Goal: Information Seeking & Learning: Understand process/instructions

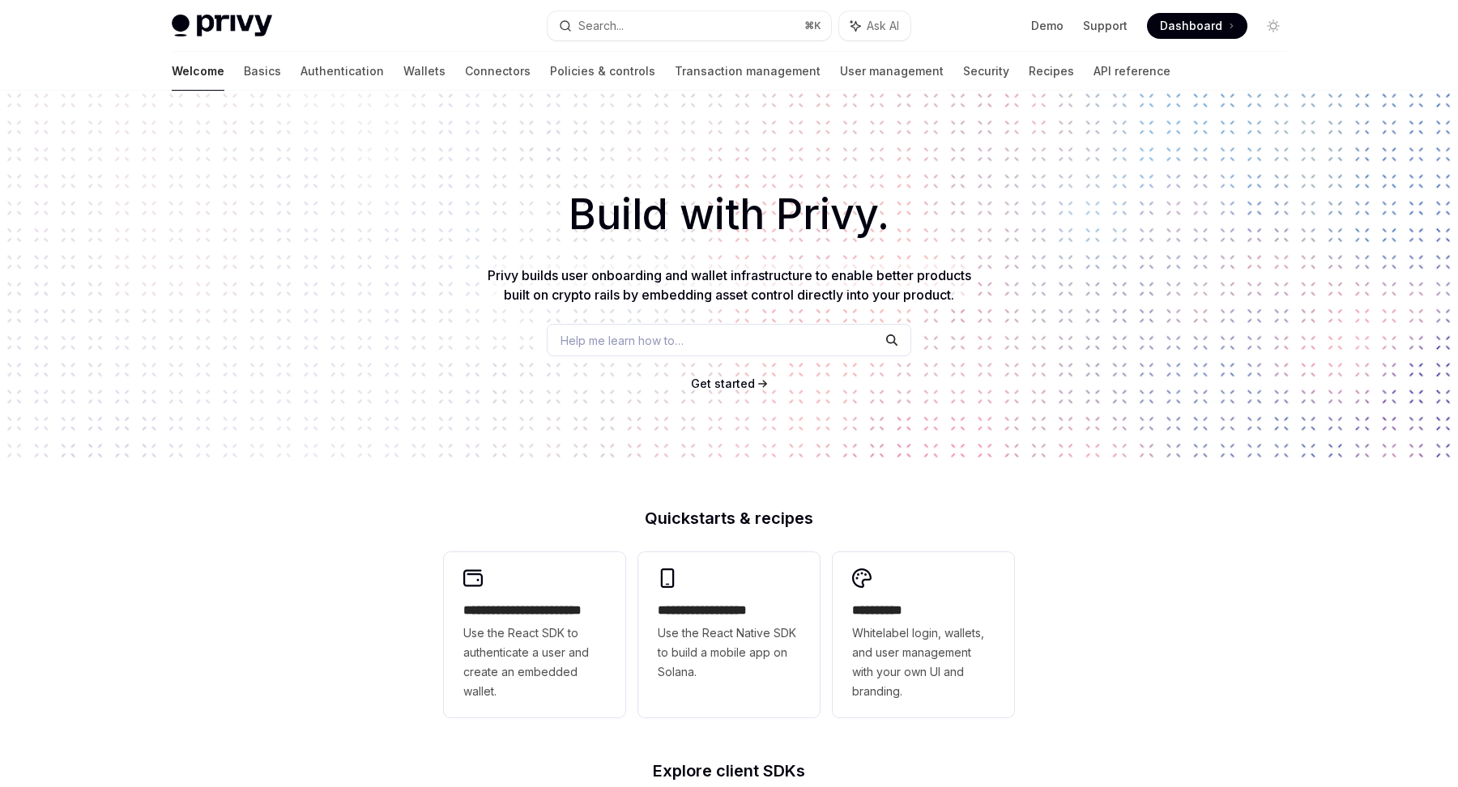
scroll to position [501, 0]
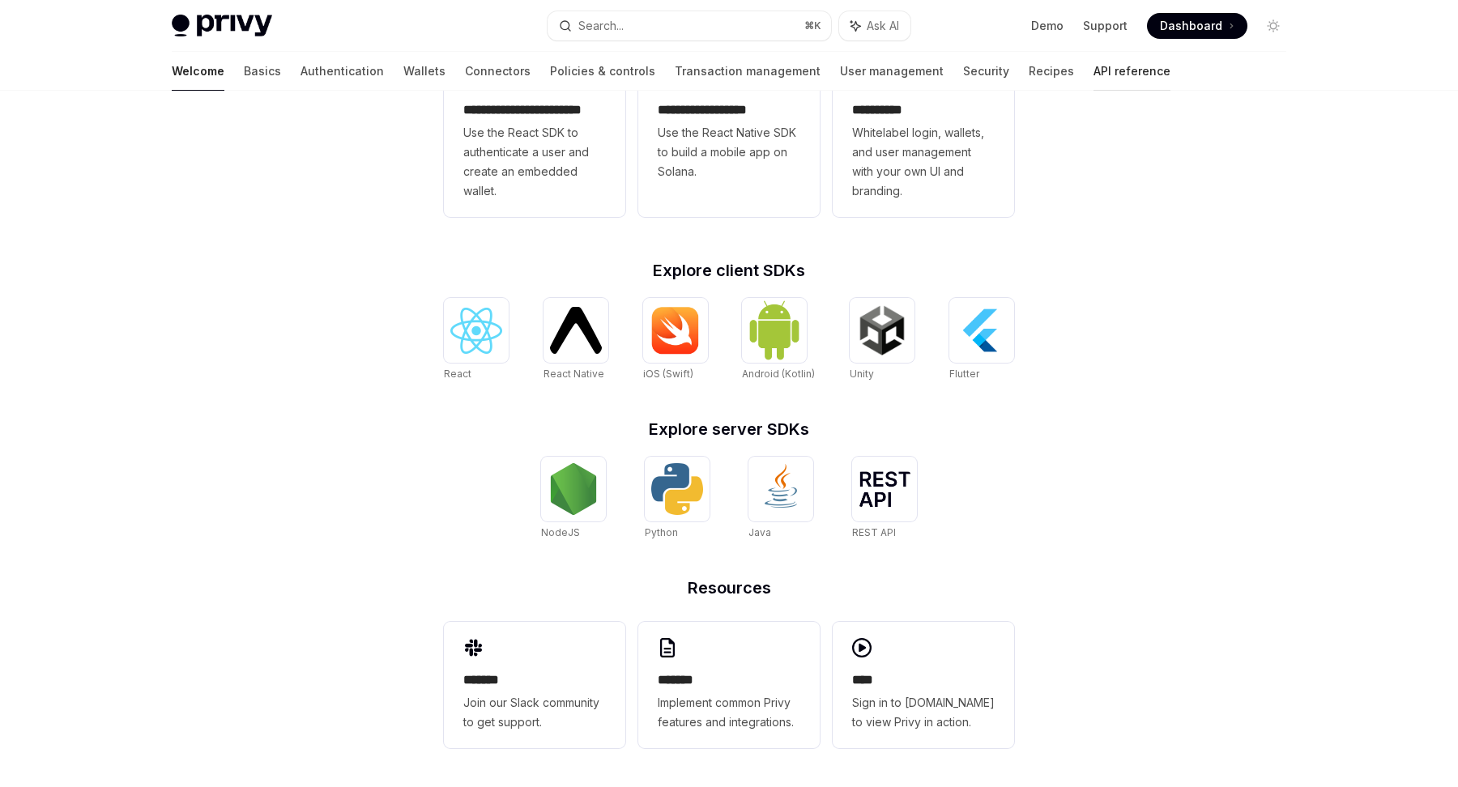
click at [1094, 70] on link "API reference" at bounding box center [1132, 71] width 77 height 39
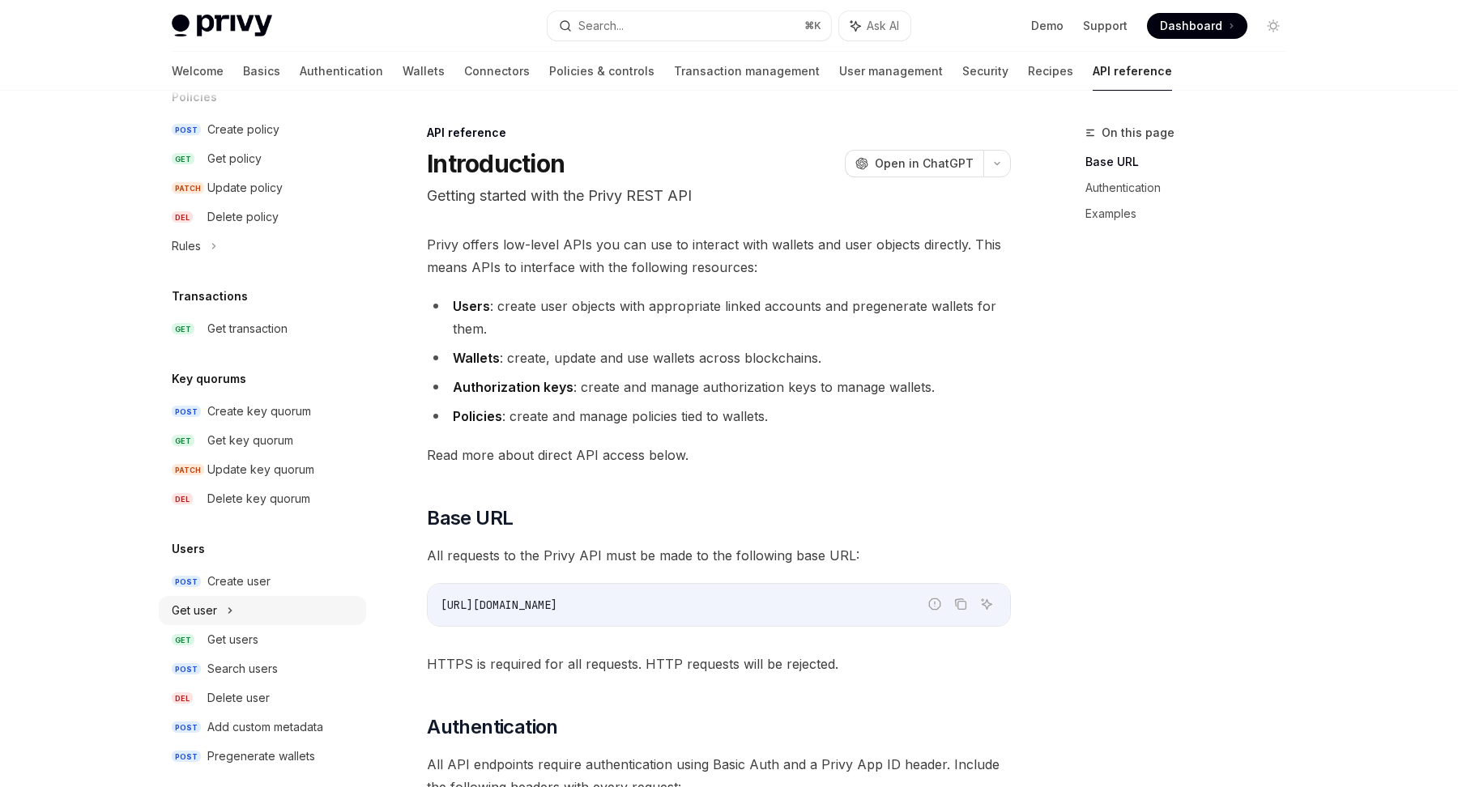
scroll to position [915, 0]
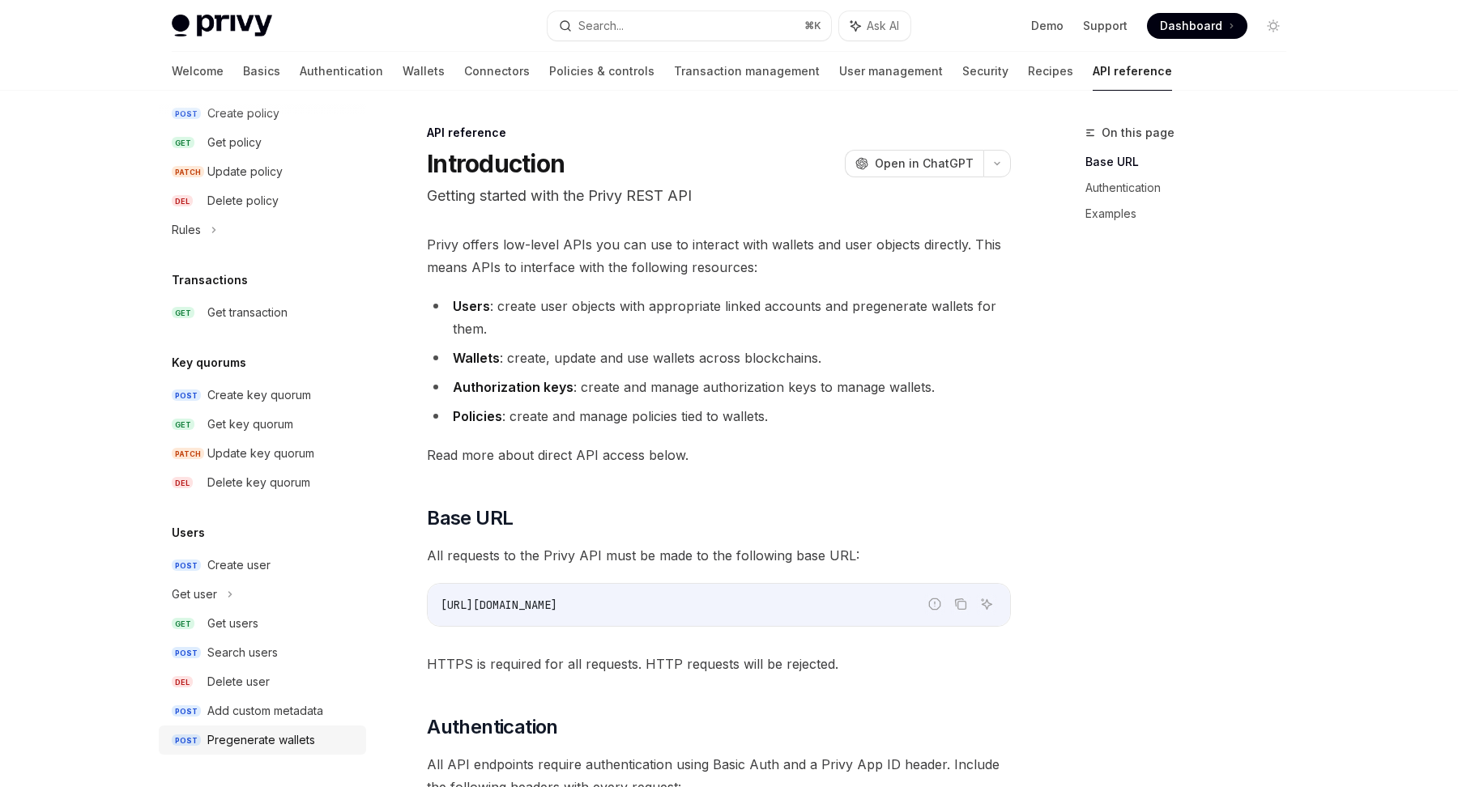
click at [226, 734] on div "Pregenerate wallets" at bounding box center [261, 740] width 108 height 19
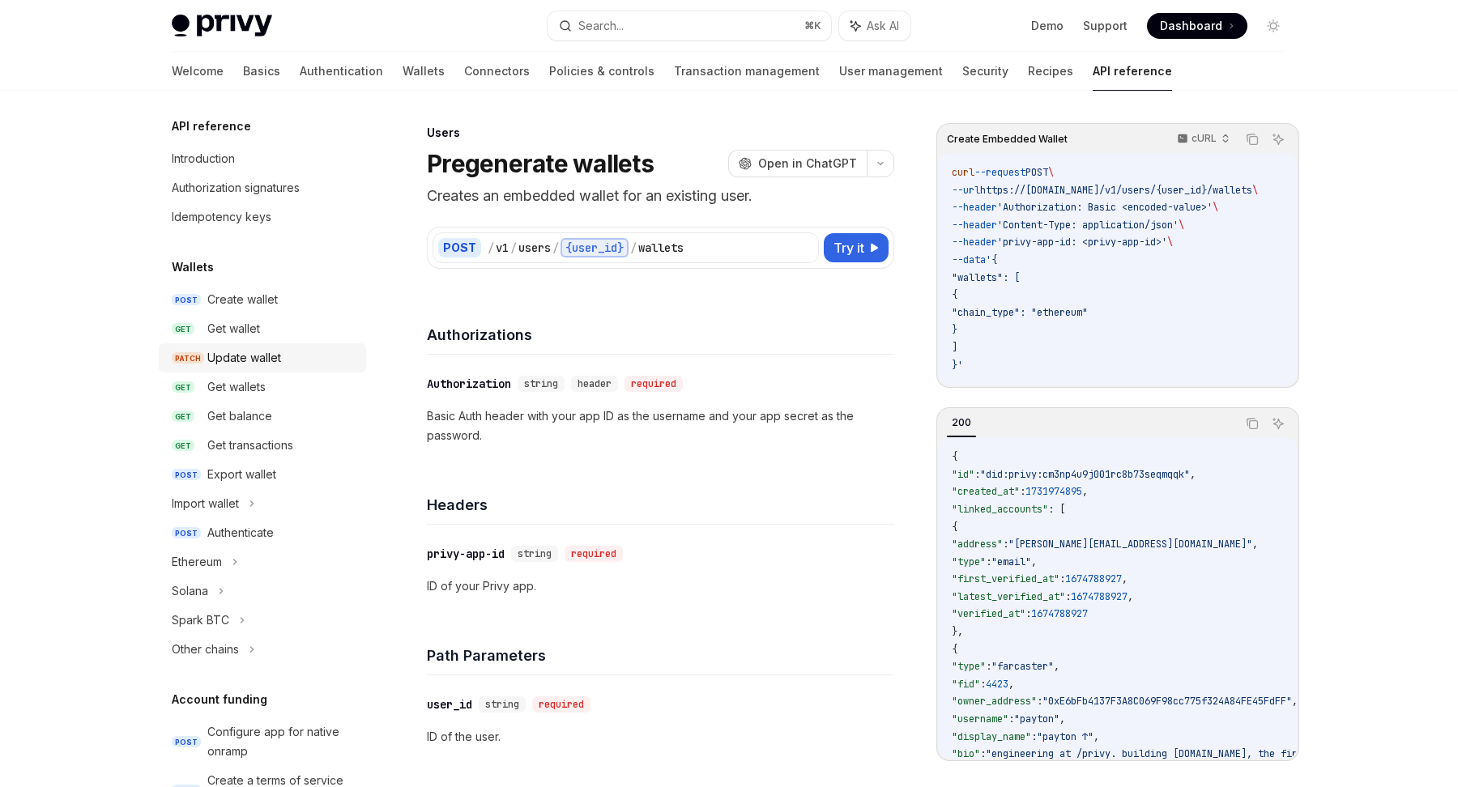
click at [225, 356] on div "Update wallet" at bounding box center [244, 357] width 74 height 19
type textarea "*"
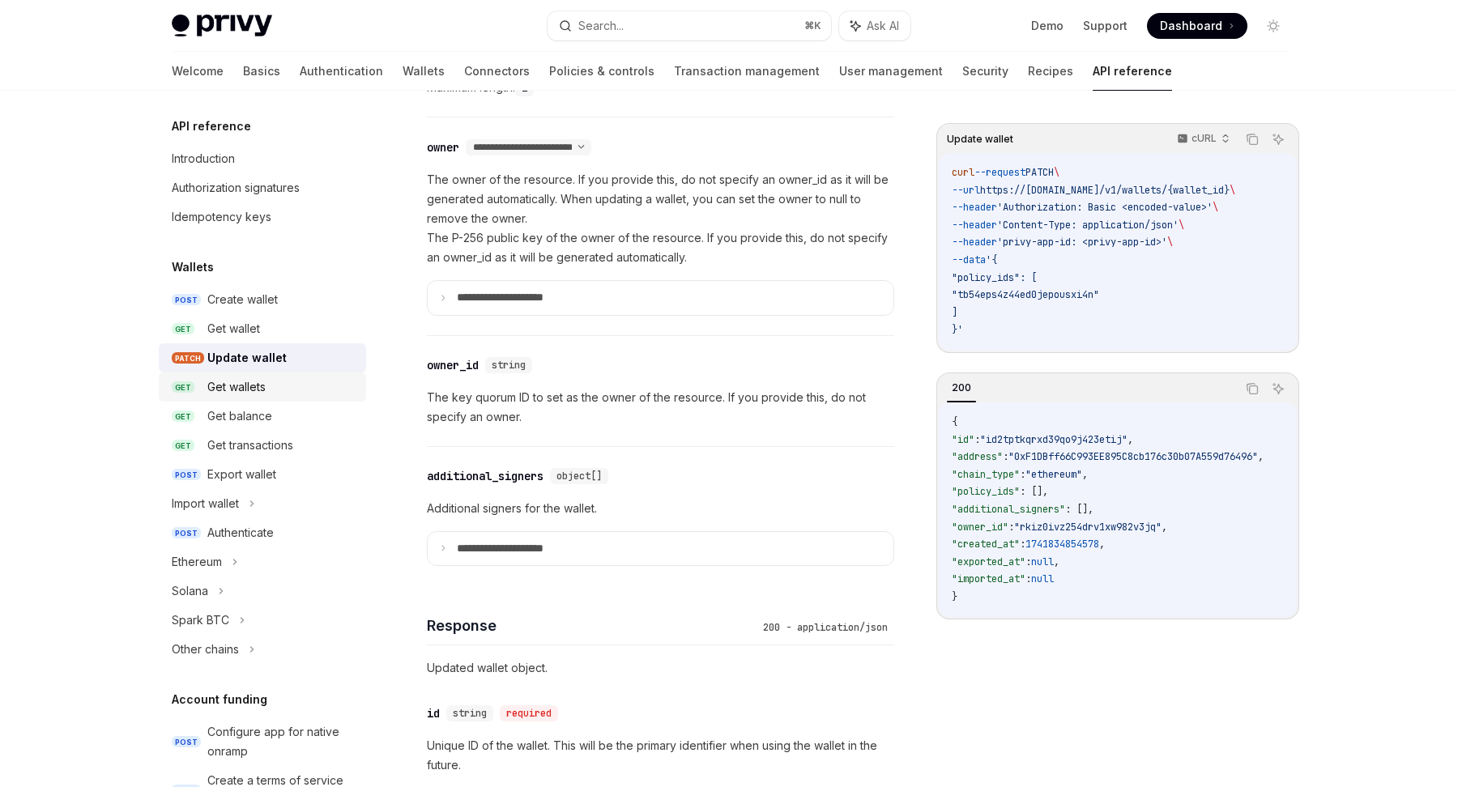
scroll to position [972, 0]
